Goal: Navigation & Orientation: Find specific page/section

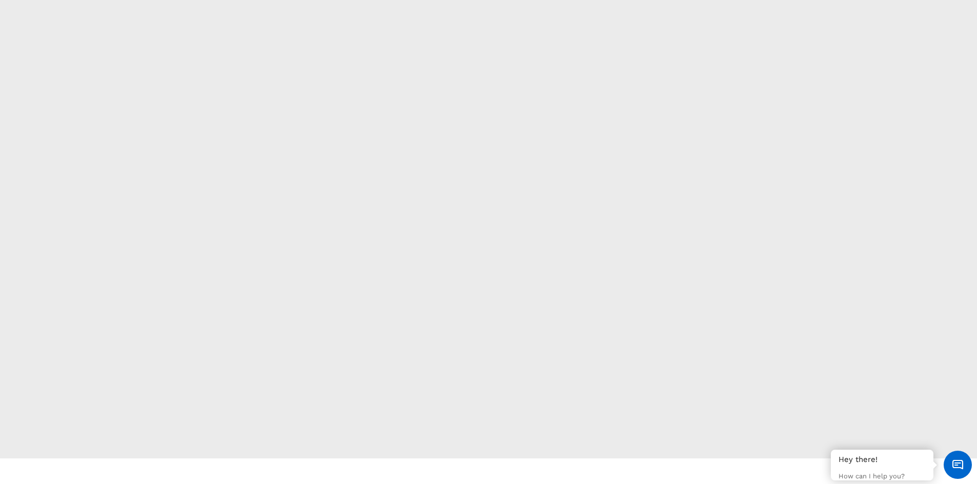
click at [877, 190] on section at bounding box center [488, 229] width 977 height 459
